Goal: Information Seeking & Learning: Learn about a topic

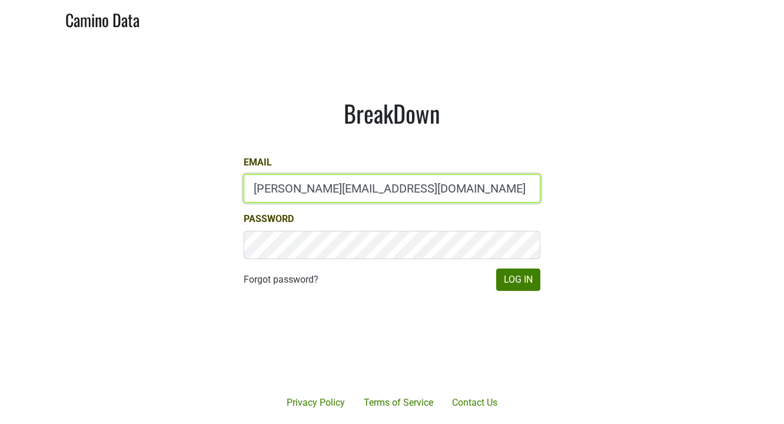
click at [407, 191] on input "matt@poggiocosta.com" at bounding box center [392, 188] width 297 height 28
type input "mattmckeown@jonata.com"
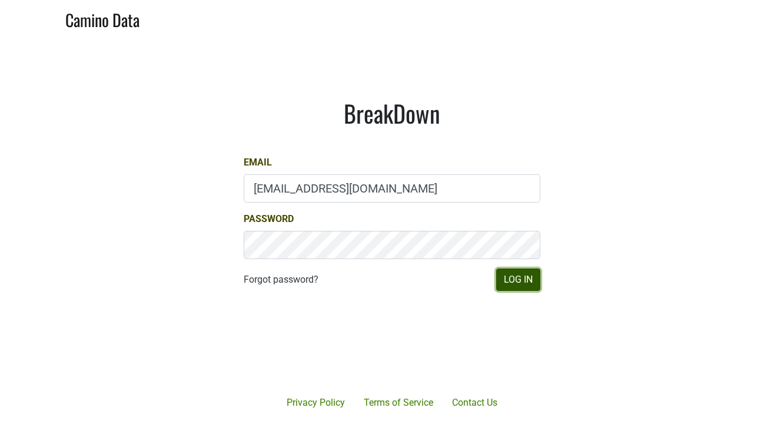
click at [506, 283] on button "Log In" at bounding box center [518, 280] width 44 height 22
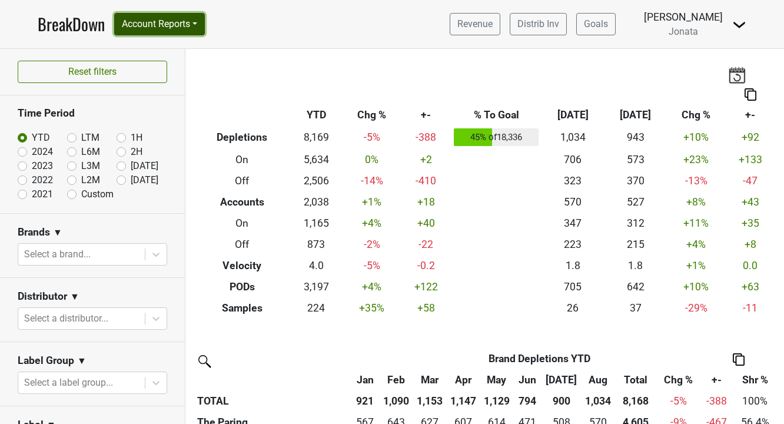
click at [205, 28] on button "Account Reports" at bounding box center [159, 24] width 91 height 22
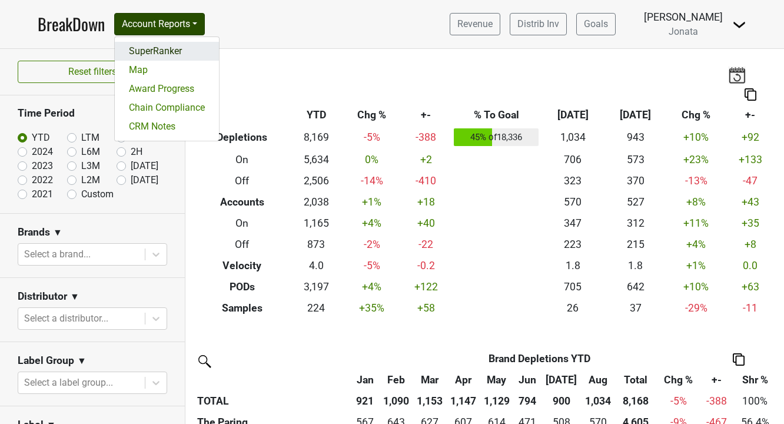
click at [188, 48] on link "SuperRanker" at bounding box center [167, 51] width 104 height 19
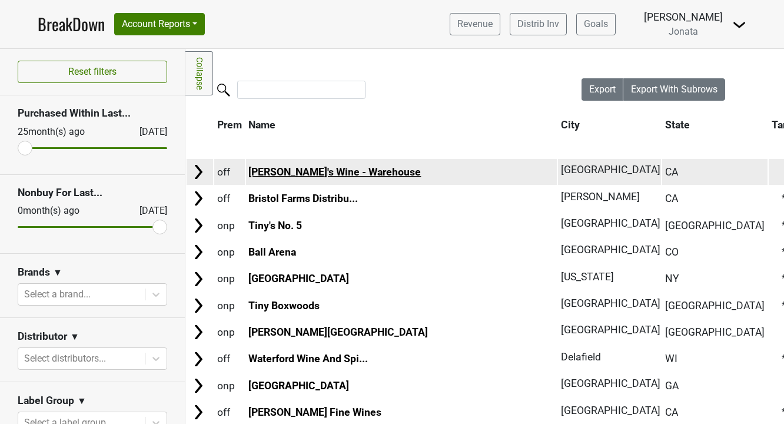
click at [300, 171] on link "Wally's Wine - Warehouse" at bounding box center [335, 172] width 173 height 12
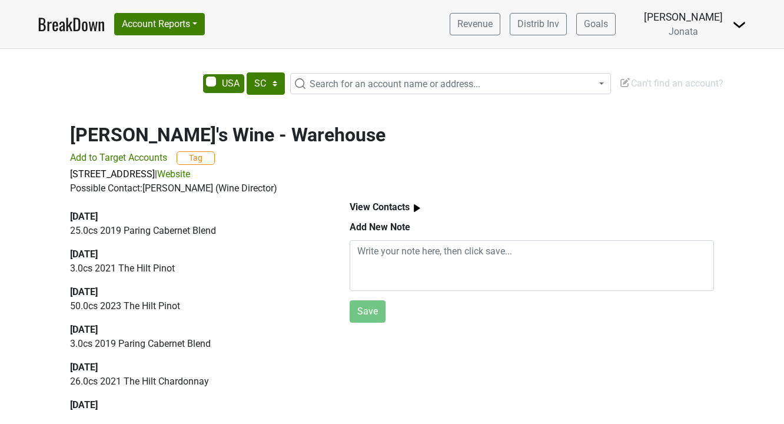
select select "SC"
click at [419, 208] on img at bounding box center [417, 208] width 15 height 15
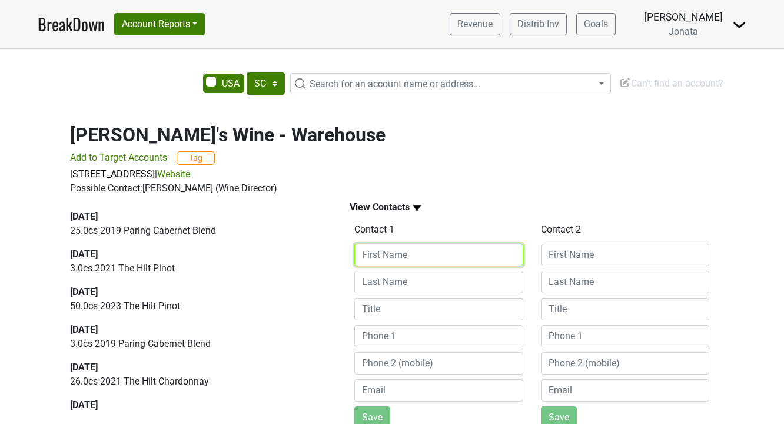
click at [400, 259] on input at bounding box center [438, 255] width 169 height 22
